Goal: Task Accomplishment & Management: Use online tool/utility

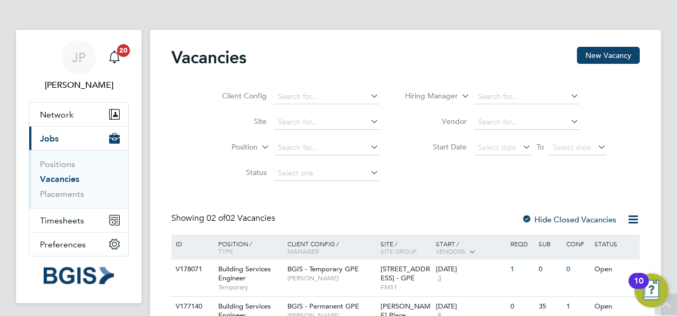
scroll to position [56, 0]
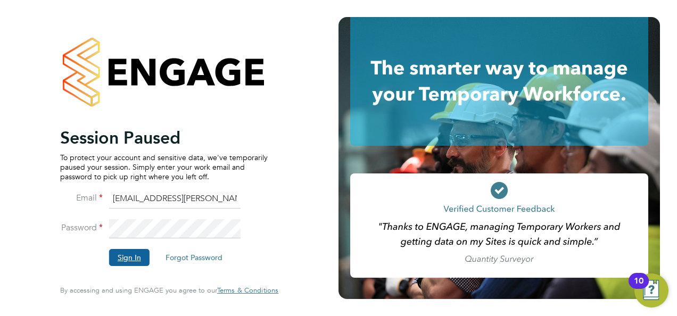
click at [131, 260] on button "Sign In" at bounding box center [129, 257] width 40 height 17
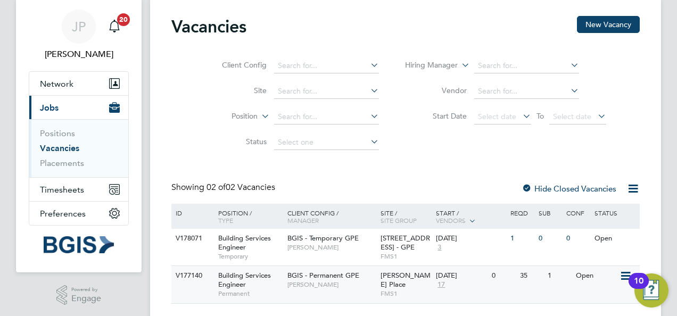
scroll to position [56, 0]
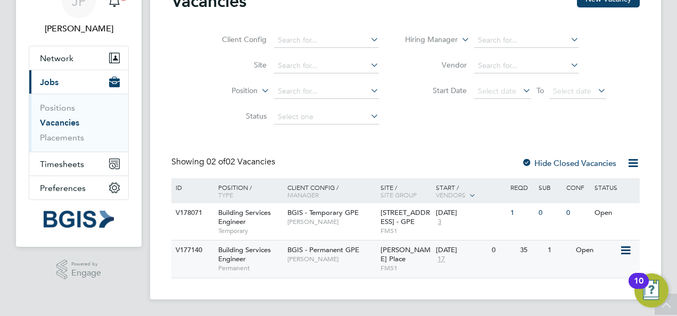
click at [353, 256] on span "[PERSON_NAME]" at bounding box center [331, 259] width 88 height 9
click at [320, 262] on span "[PERSON_NAME]" at bounding box center [331, 259] width 88 height 9
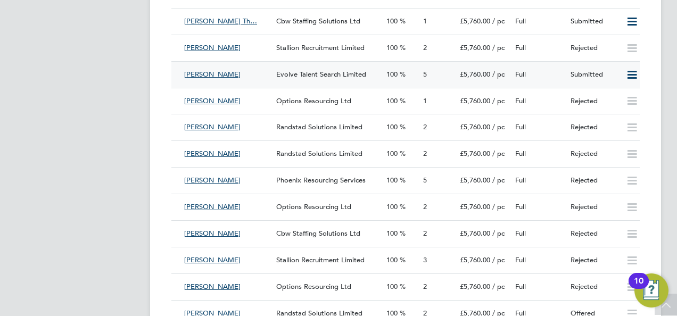
click at [617, 77] on div "Submitted" at bounding box center [593, 75] width 55 height 18
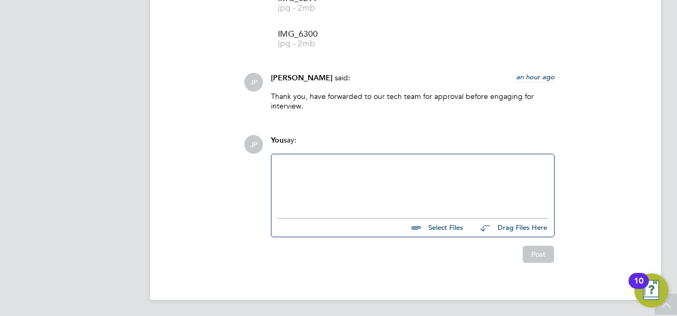
click at [340, 184] on div at bounding box center [413, 184] width 270 height 46
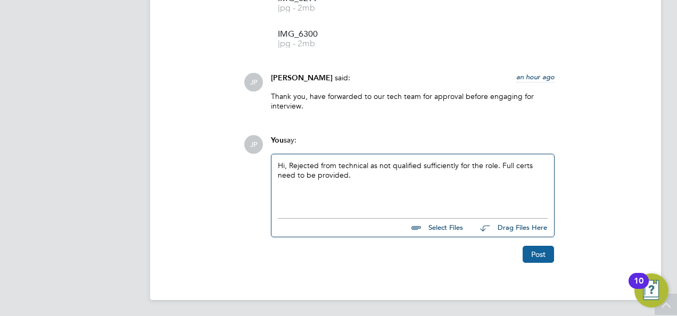
click at [537, 255] on button "Post" at bounding box center [537, 254] width 31 height 17
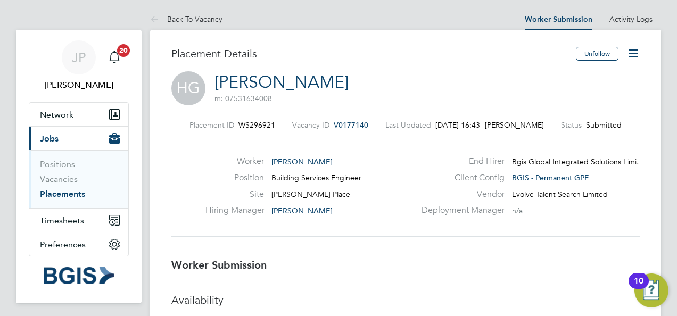
click at [631, 53] on icon at bounding box center [632, 53] width 13 height 13
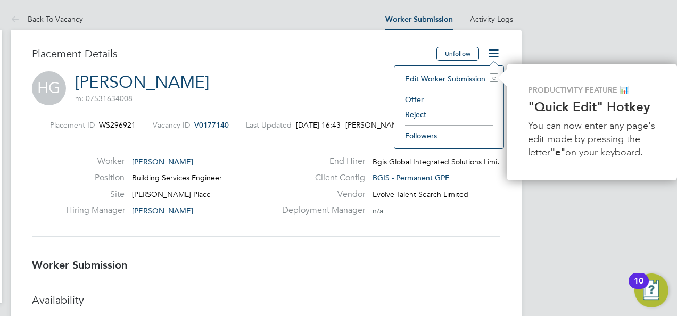
click at [421, 115] on li "Reject" at bounding box center [449, 114] width 98 height 15
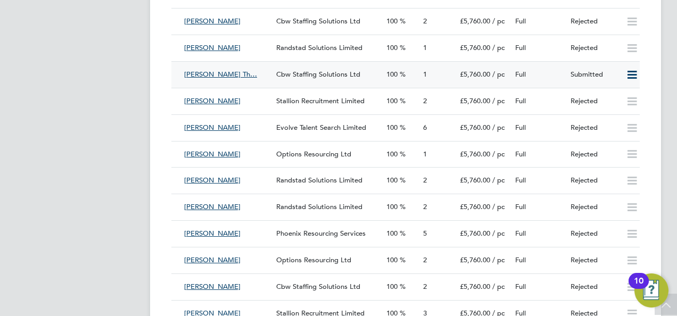
click at [561, 72] on div "Full" at bounding box center [538, 75] width 55 height 18
